Goal: Navigation & Orientation: Understand site structure

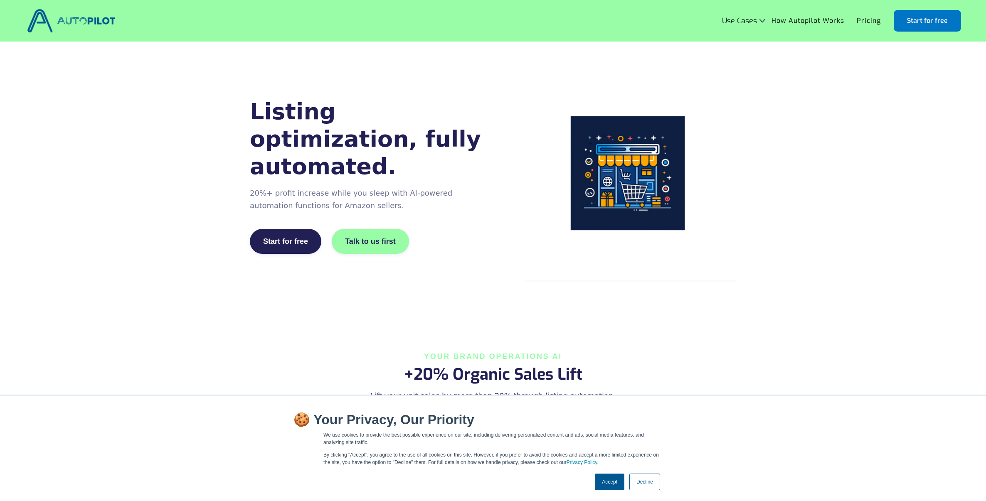
click at [620, 484] on link "Accept" at bounding box center [610, 482] width 30 height 17
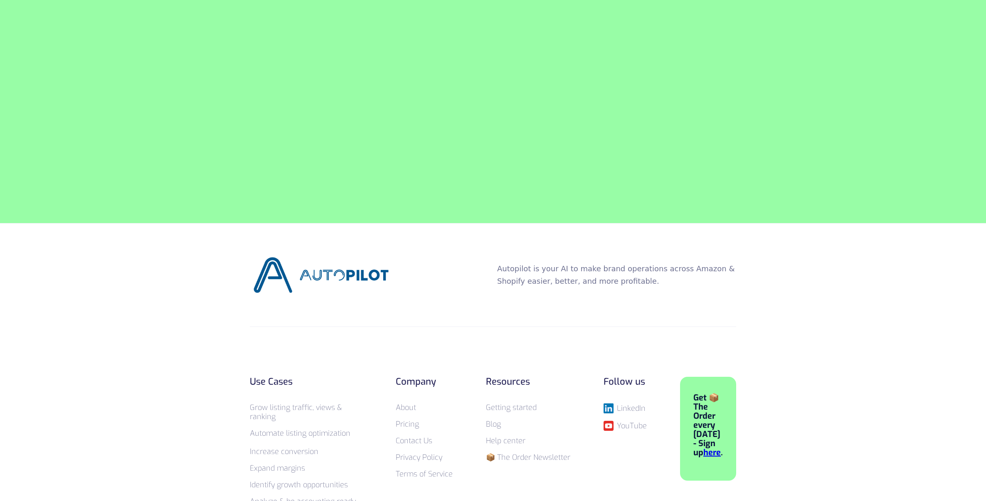
scroll to position [3215, 0]
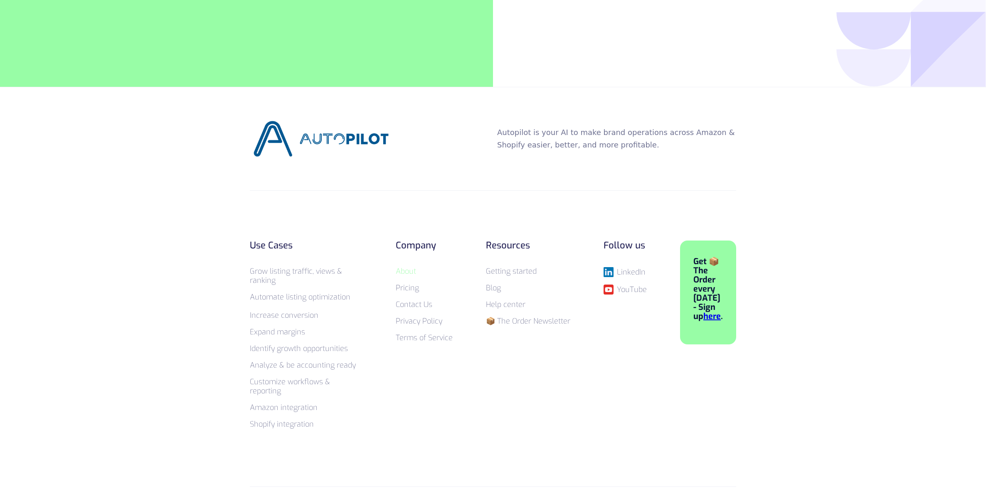
click at [405, 267] on link "About" at bounding box center [406, 272] width 20 height 10
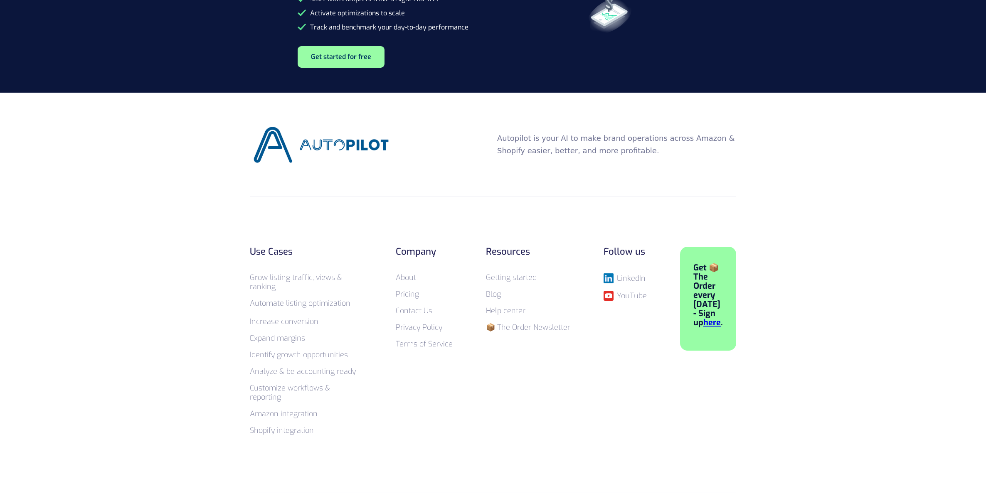
scroll to position [1237, 0]
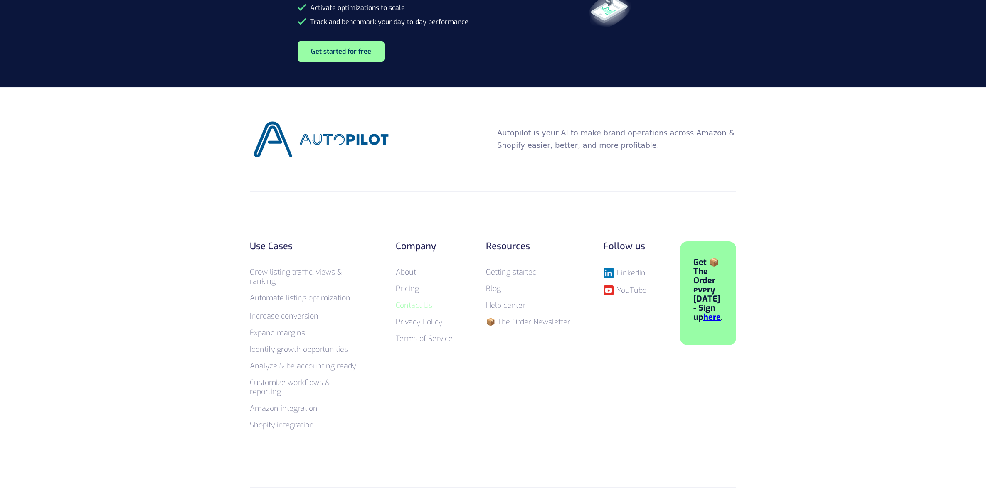
click at [411, 307] on link "Contact Us" at bounding box center [414, 306] width 37 height 10
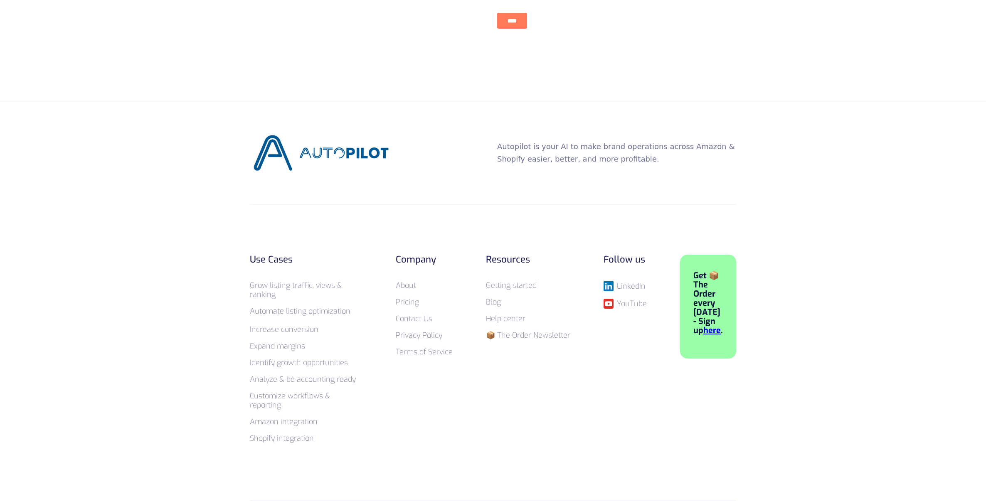
scroll to position [504, 0]
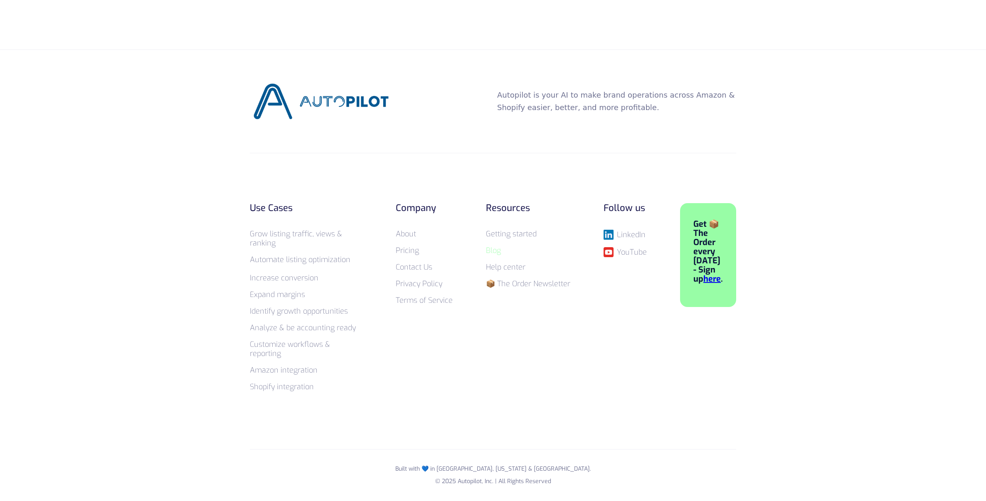
click at [501, 254] on link "Blog" at bounding box center [493, 251] width 15 height 10
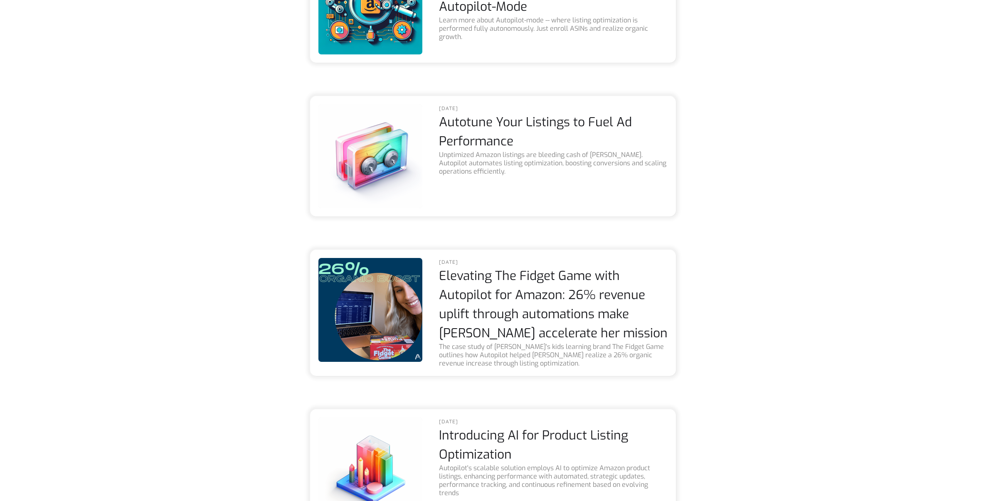
scroll to position [922, 0]
